Goal: Information Seeking & Learning: Learn about a topic

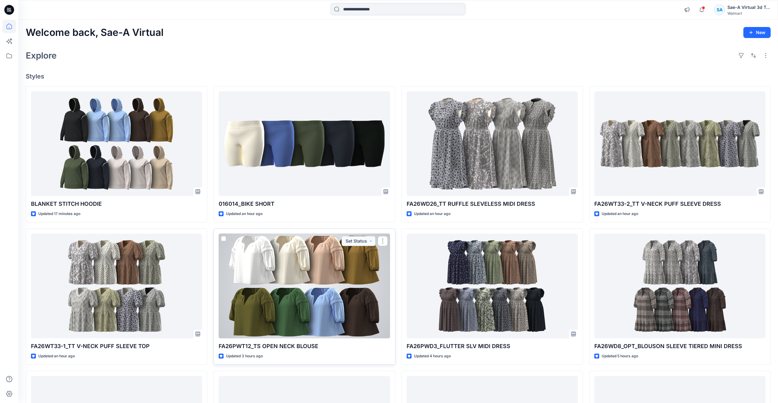
click at [341, 289] on div at bounding box center [304, 286] width 171 height 105
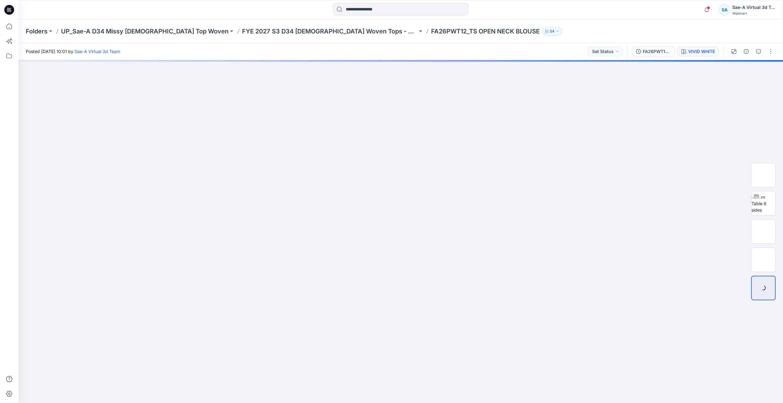
click at [699, 51] on div "VIVID WHITE" at bounding box center [701, 51] width 27 height 7
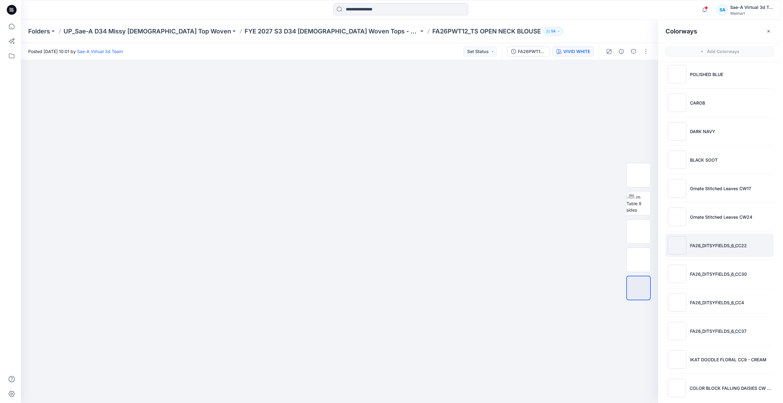
scroll to position [183, 0]
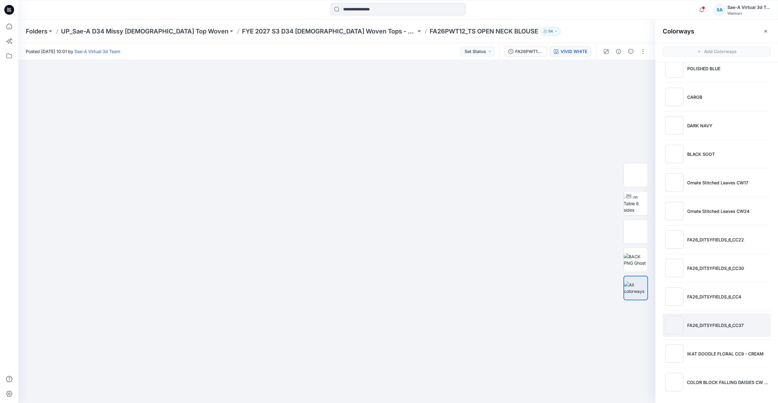
click at [702, 327] on p "FA26_DITSYFIELDS_6_CC37" at bounding box center [715, 325] width 56 height 6
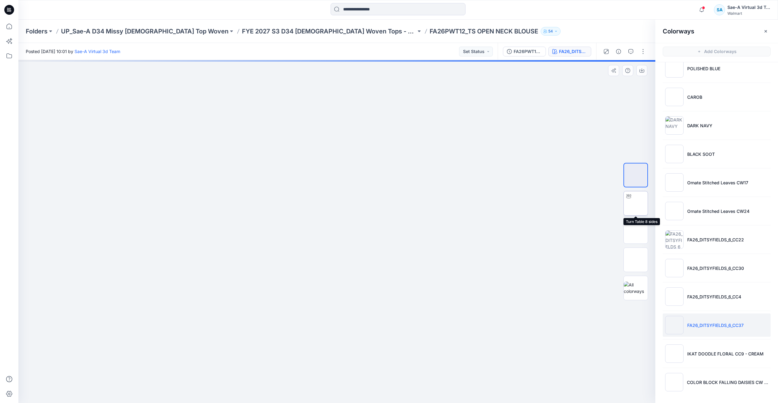
click at [636, 203] on img at bounding box center [636, 203] width 0 height 0
drag, startPoint x: 329, startPoint y: 392, endPoint x: 346, endPoint y: 372, distance: 26.3
click at [346, 372] on div at bounding box center [336, 231] width 637 height 343
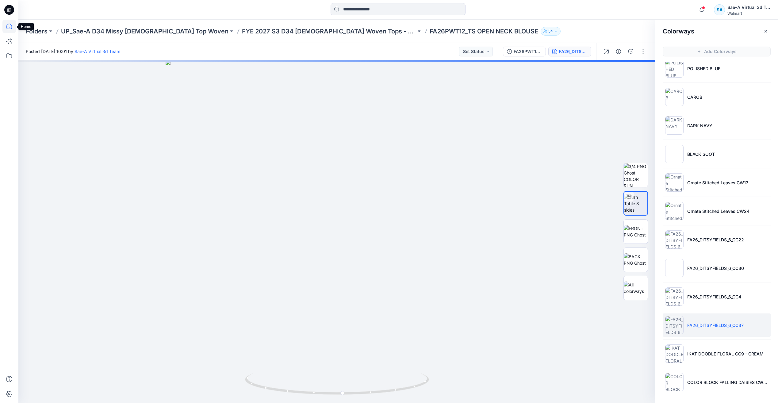
click at [13, 28] on icon at bounding box center [8, 26] width 13 height 13
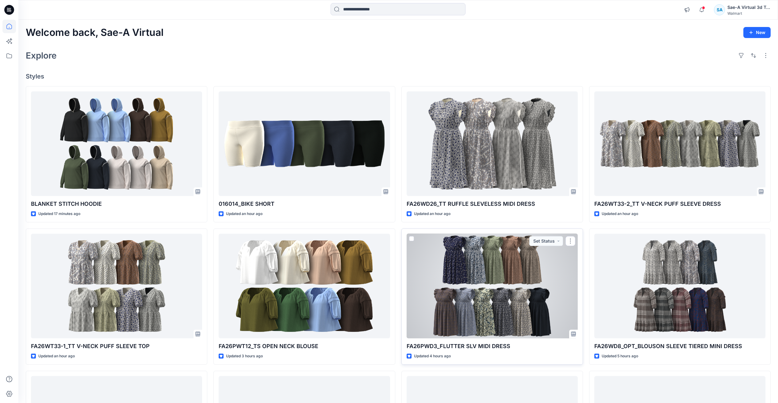
click at [455, 279] on div at bounding box center [492, 286] width 171 height 105
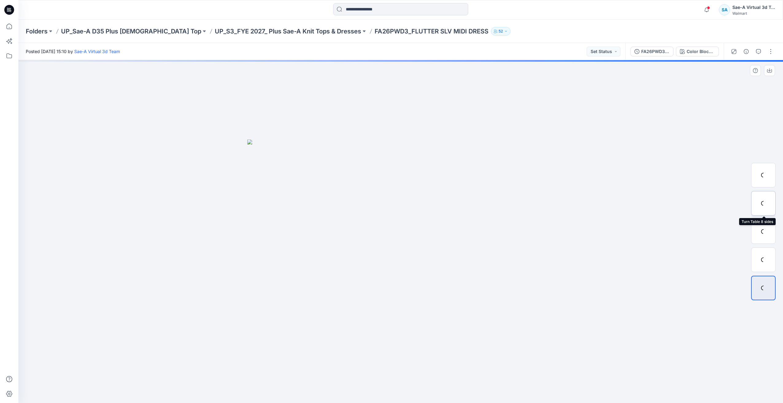
click at [765, 207] on div at bounding box center [763, 203] width 25 height 25
click at [655, 47] on button "FA26PWD3_FULL COLORWAYS" at bounding box center [651, 52] width 43 height 10
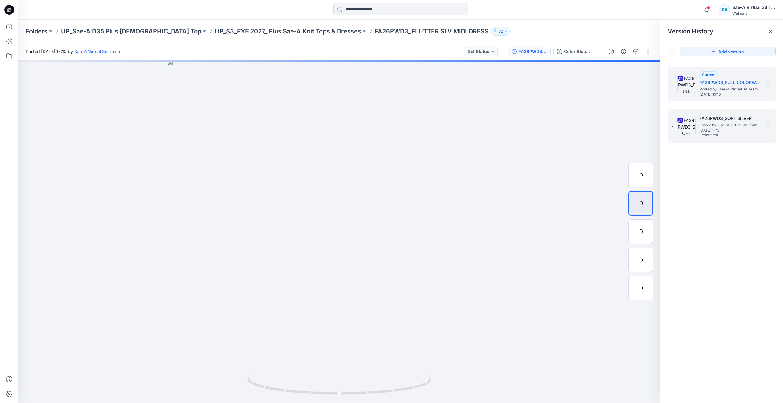
click at [695, 133] on img at bounding box center [686, 126] width 18 height 18
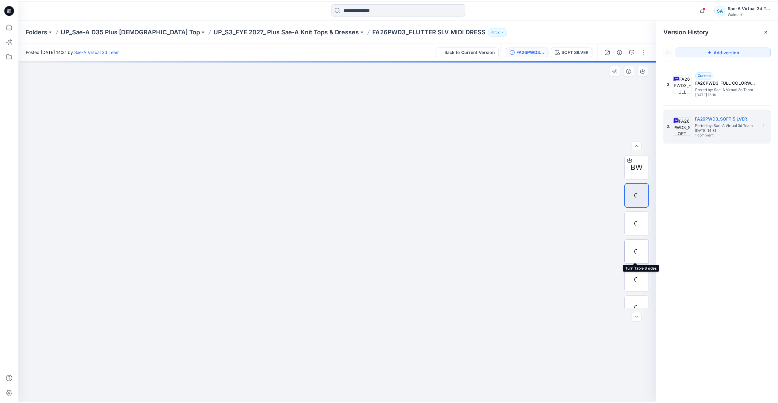
scroll to position [12, 0]
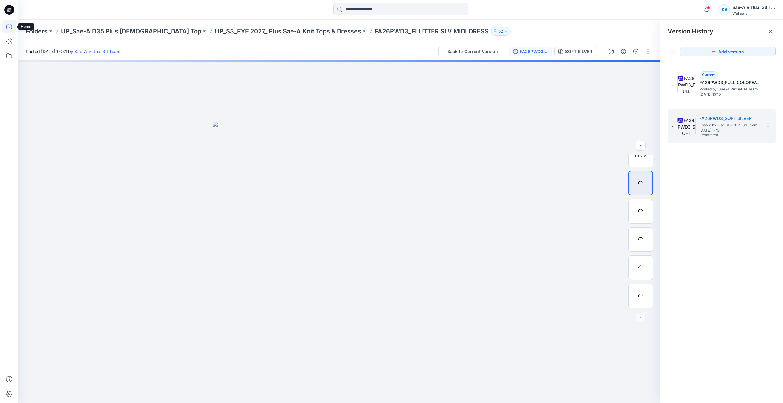
click at [9, 25] on icon at bounding box center [8, 26] width 13 height 13
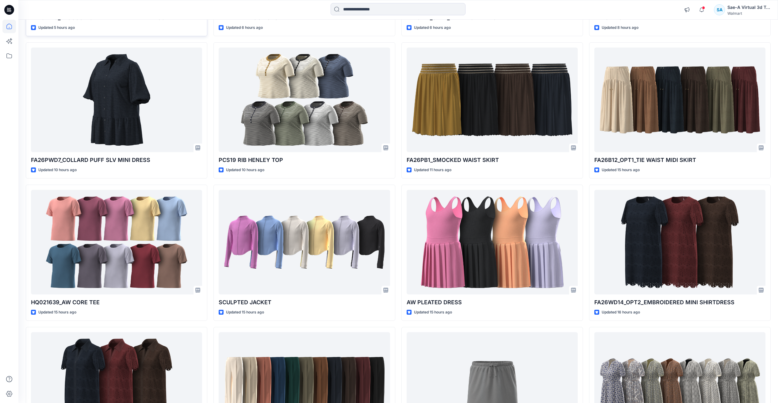
scroll to position [502, 0]
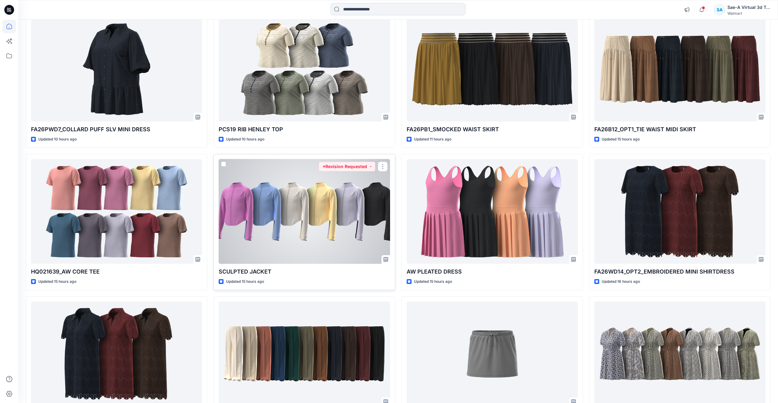
click at [290, 249] on div at bounding box center [304, 211] width 171 height 105
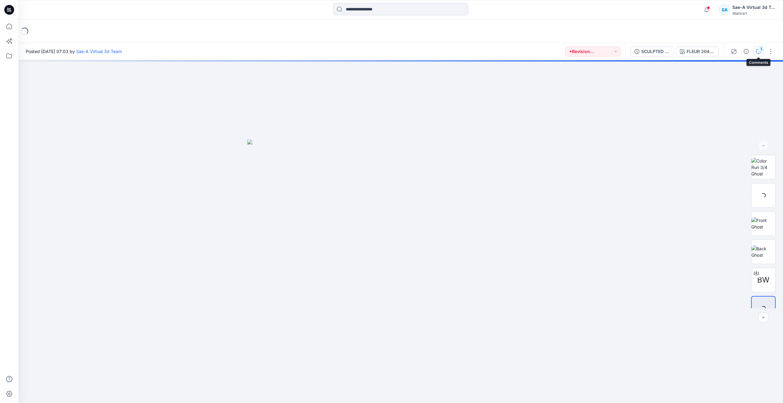
click at [760, 48] on div "1" at bounding box center [761, 49] width 6 height 6
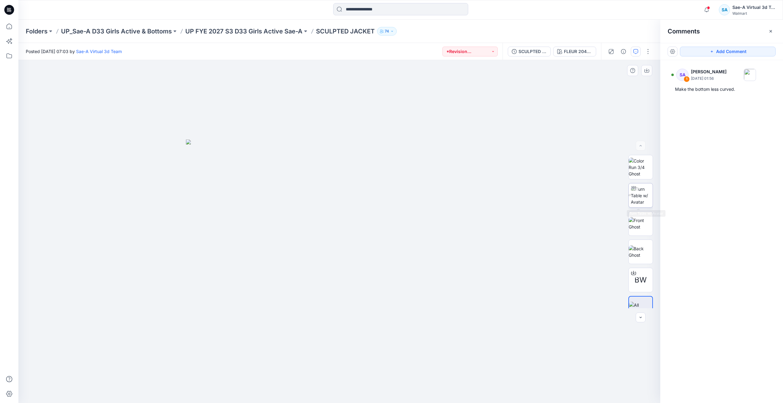
click at [644, 196] on img at bounding box center [642, 195] width 22 height 19
click at [8, 26] on icon at bounding box center [8, 26] width 13 height 13
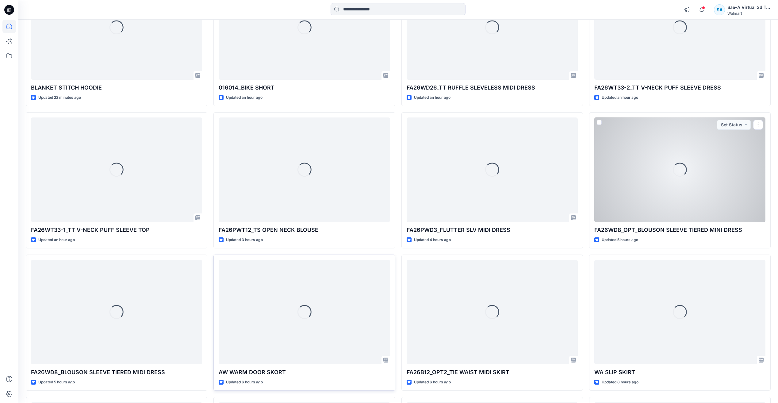
scroll to position [184, 0]
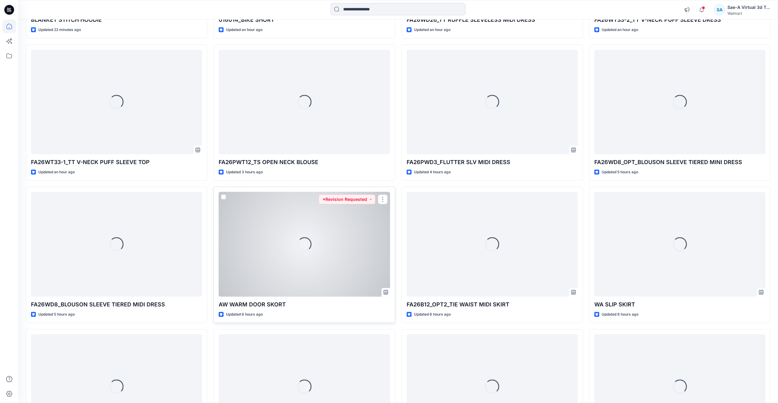
click at [293, 266] on div "Loading..." at bounding box center [304, 244] width 171 height 105
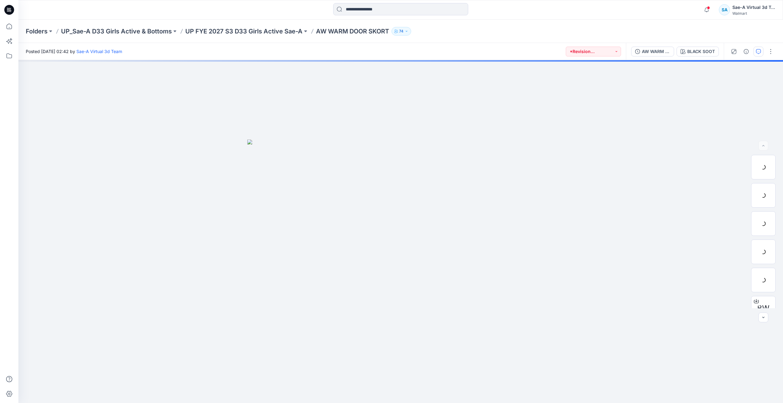
click at [763, 50] on button "button" at bounding box center [758, 52] width 10 height 10
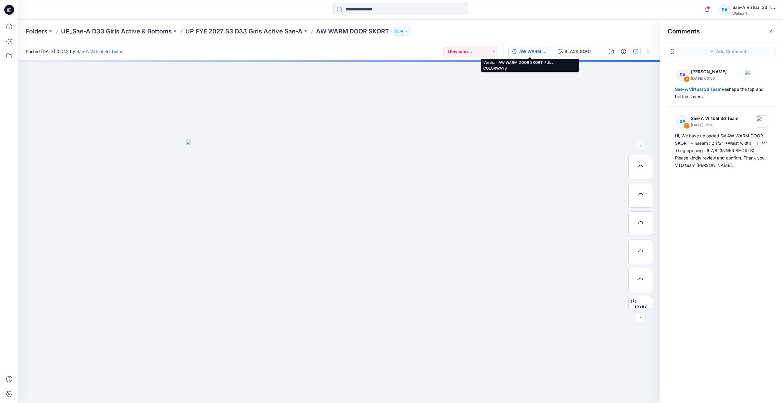
click at [536, 55] on button "AW WARM DOOR SKORT_FULL COLORWAYS" at bounding box center [529, 52] width 43 height 10
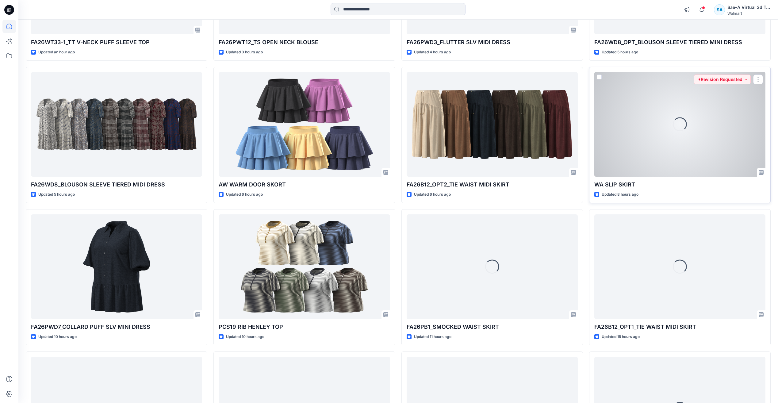
scroll to position [307, 0]
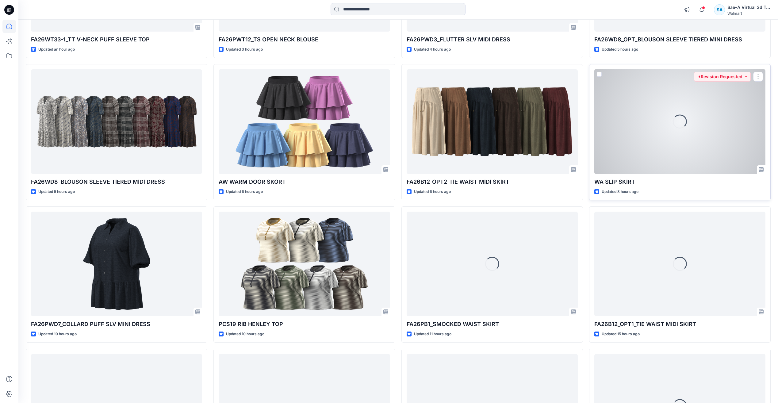
click at [676, 137] on div "Loading..." at bounding box center [679, 121] width 171 height 105
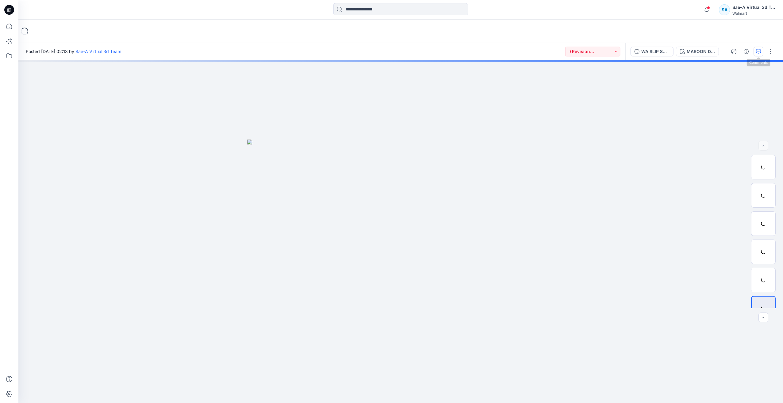
click at [761, 54] on button "button" at bounding box center [758, 52] width 10 height 10
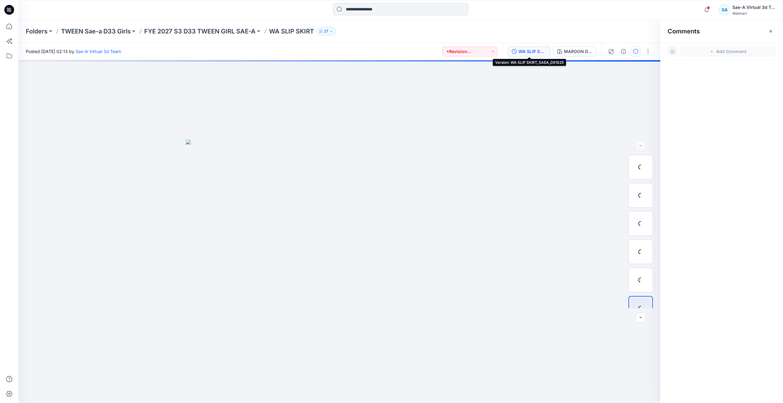
click at [547, 52] on button "WA SLIP SKIRT_SAEA_091625" at bounding box center [529, 52] width 43 height 10
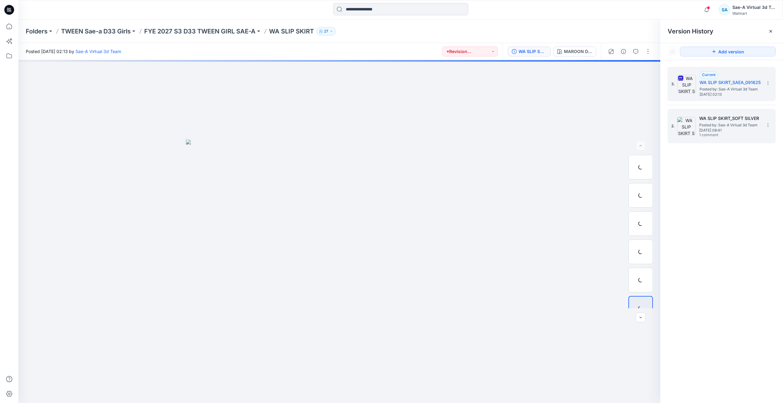
click at [744, 136] on div "WA SLIP SKIRT_SOFT SILVER Posted by: Sae-A Virtual 3d Team [DATE] 08:41 1 comme…" at bounding box center [729, 126] width 61 height 23
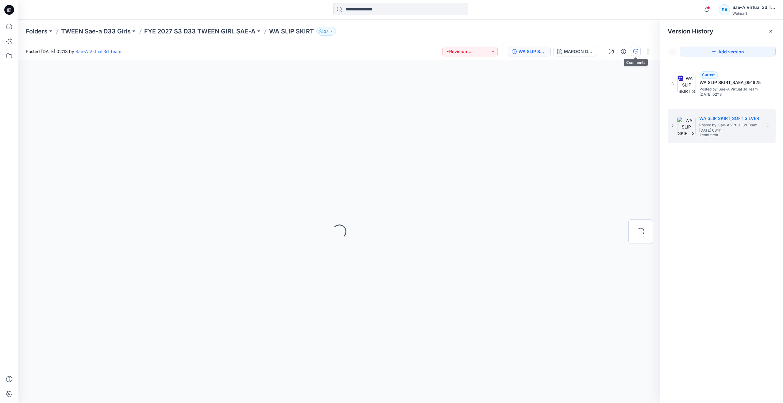
click at [632, 52] on button "button" at bounding box center [636, 52] width 10 height 10
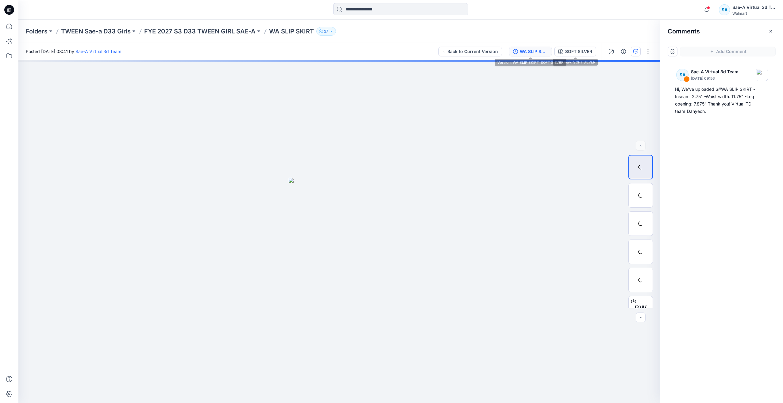
click at [538, 52] on div "WA SLIP SKIRT_SOFT SILVER" at bounding box center [534, 51] width 28 height 7
